Goal: Task Accomplishment & Management: Manage account settings

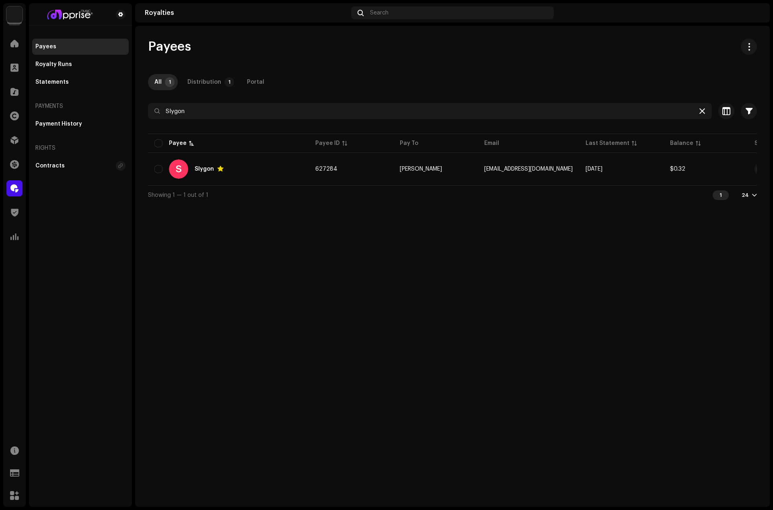
click at [700, 110] on icon at bounding box center [702, 111] width 6 height 6
click at [16, 45] on span at bounding box center [14, 43] width 8 height 6
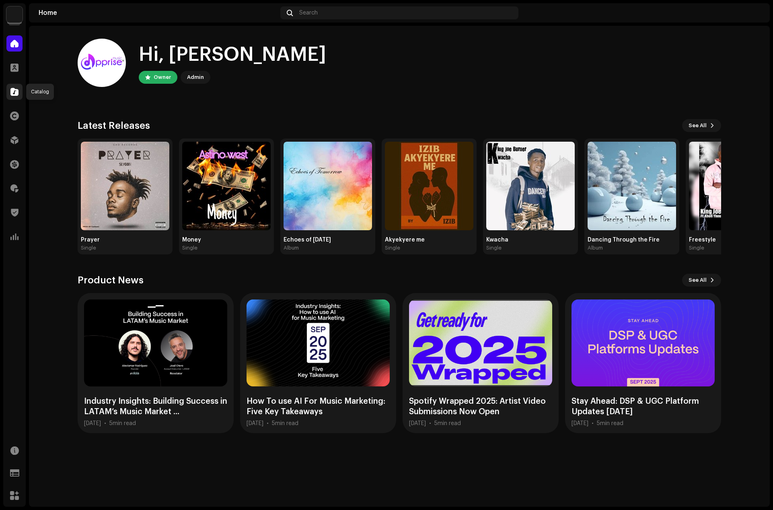
click at [14, 93] on span at bounding box center [14, 91] width 8 height 6
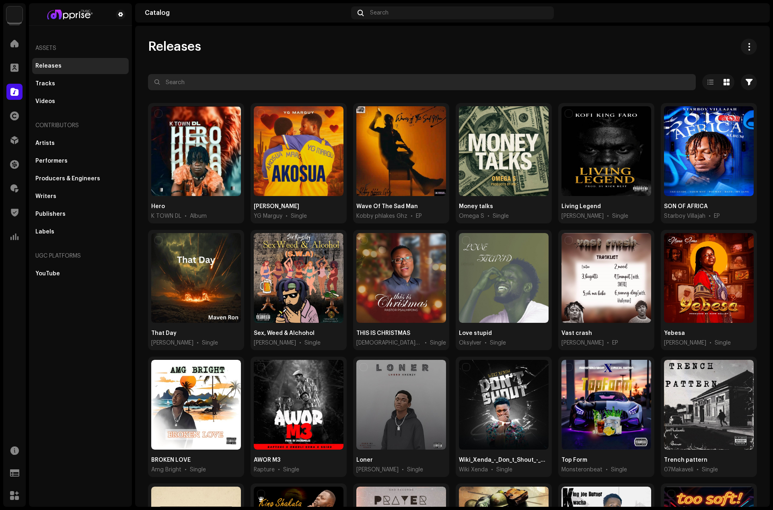
paste input "Lit Mo"
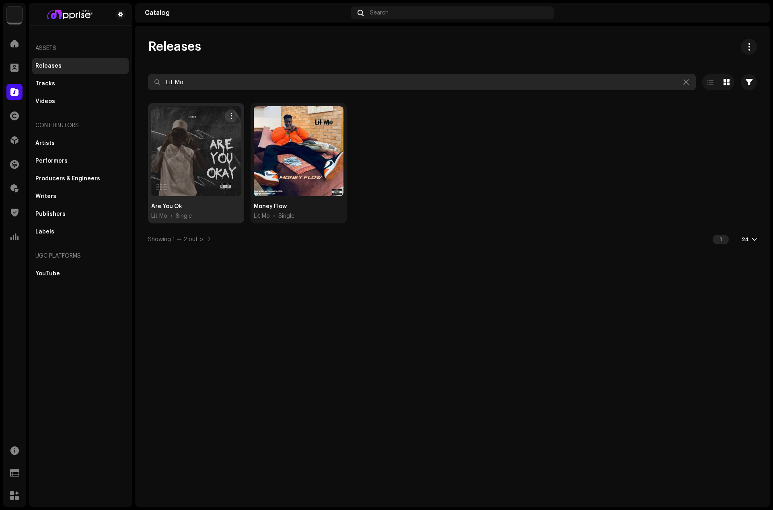
type input "Lit Mo"
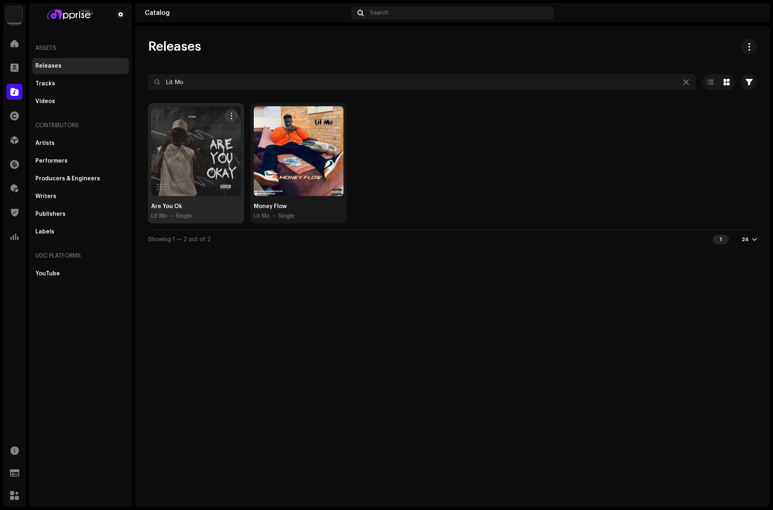
click at [196, 150] on div at bounding box center [196, 151] width 90 height 90
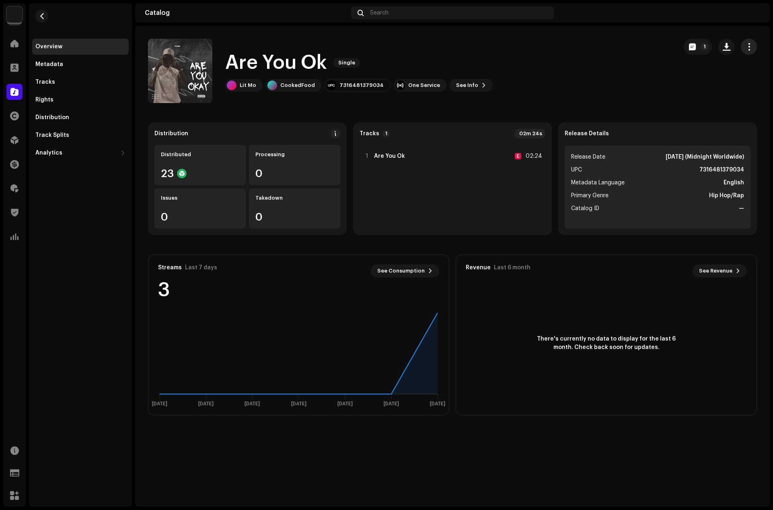
click at [751, 44] on span "button" at bounding box center [749, 46] width 8 height 6
click at [691, 83] on div "Edit" at bounding box center [712, 82] width 75 height 6
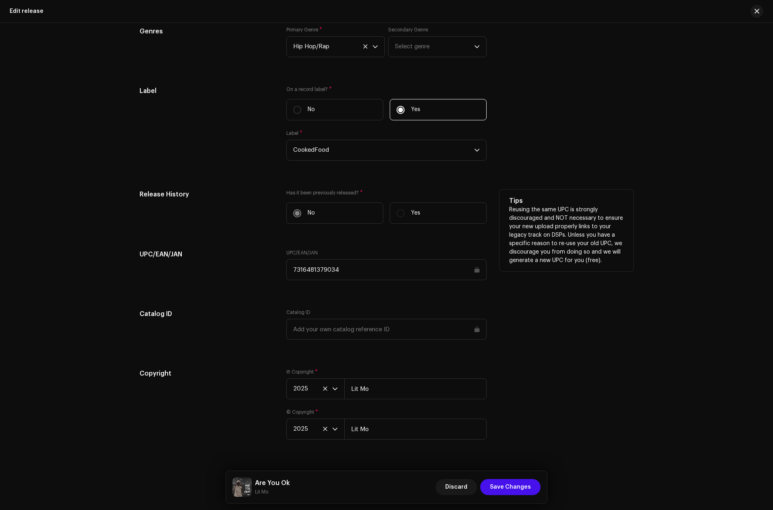
scroll to position [976, 0]
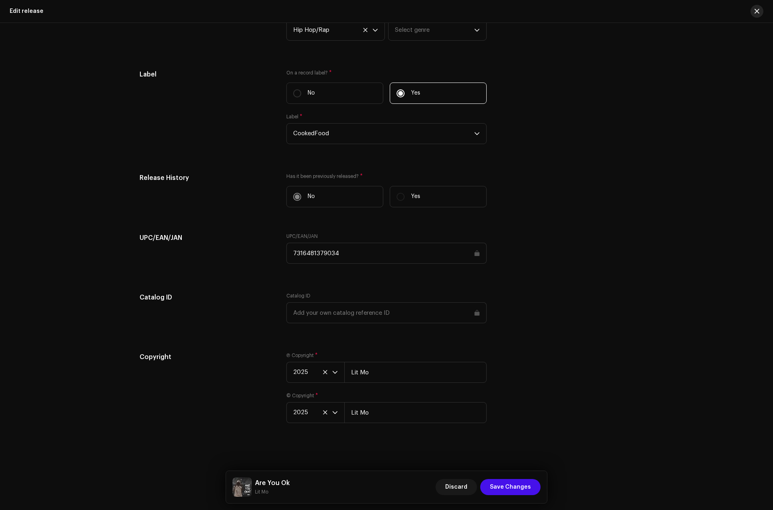
click at [752, 10] on button "button" at bounding box center [757, 11] width 13 height 13
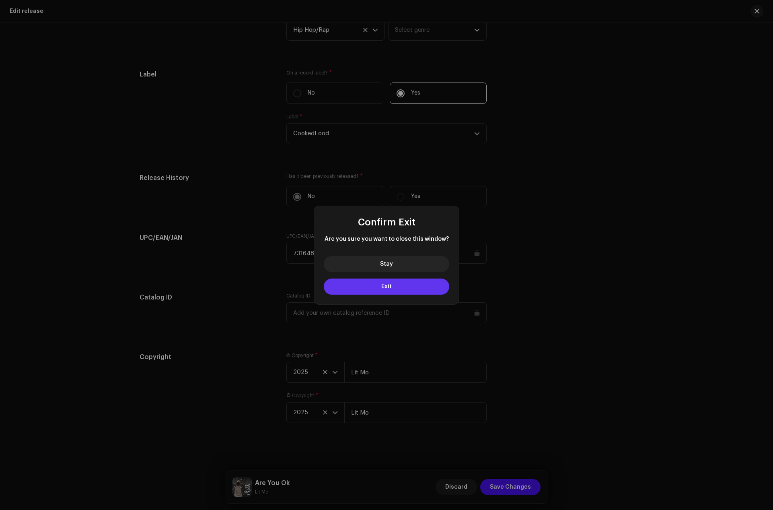
click at [386, 281] on button "Exit" at bounding box center [386, 286] width 125 height 16
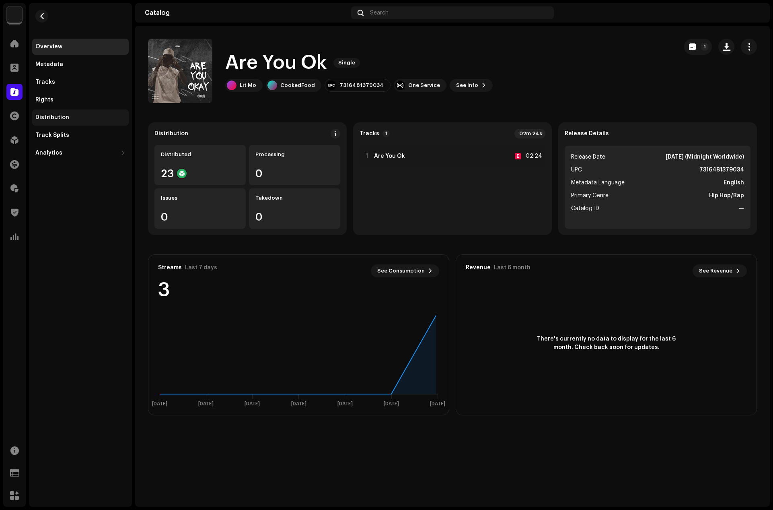
click at [74, 115] on div "Distribution" at bounding box center [80, 117] width 90 height 6
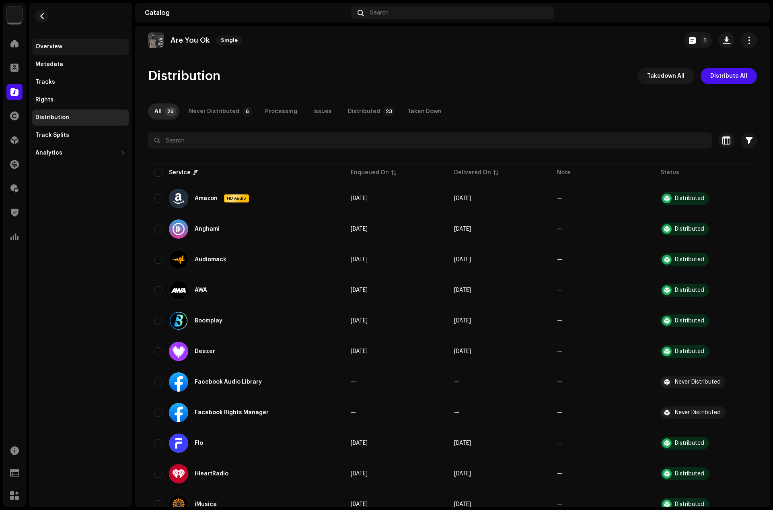
click at [58, 45] on div "Overview" at bounding box center [48, 46] width 27 height 6
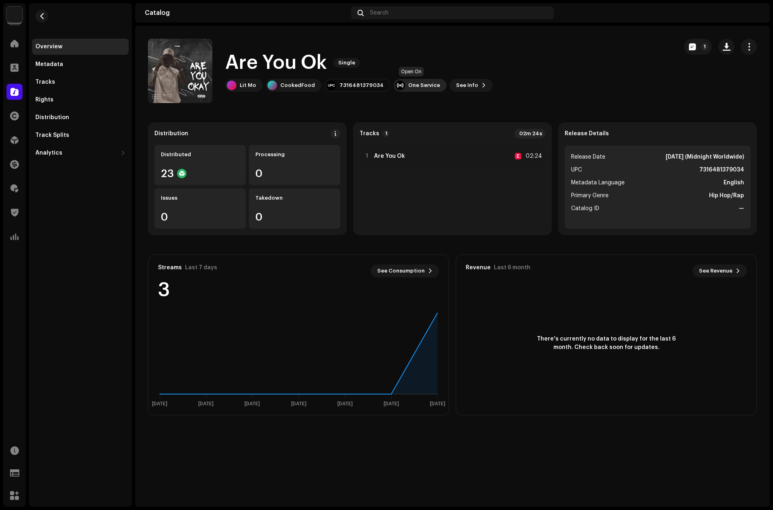
click at [418, 85] on div "One Service" at bounding box center [424, 85] width 32 height 6
click at [426, 105] on div "iTunes/Apple Music" at bounding box center [436, 105] width 56 height 6
click at [585, 72] on div "Are You Ok Single Lit Mo CookedFood 7316481379034 One Service See Info 1" at bounding box center [409, 71] width 523 height 64
click at [11, 42] on span at bounding box center [14, 43] width 8 height 6
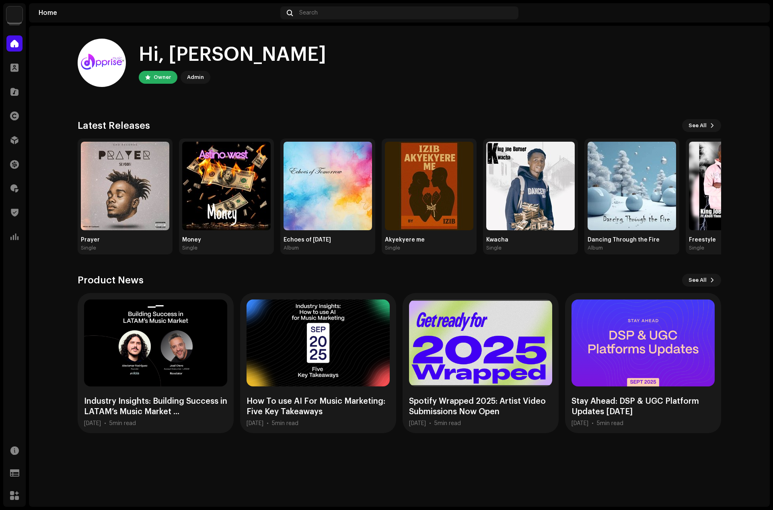
click at [538, 90] on home-user "Hi, [PERSON_NAME] Owner Admin" at bounding box center [400, 69] width 644 height 61
